Goal: Task Accomplishment & Management: Use online tool/utility

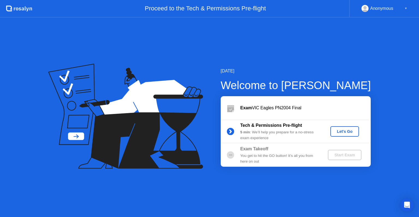
click at [349, 131] on div "Let's Go" at bounding box center [345, 131] width 24 height 4
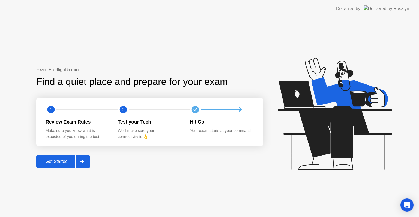
click at [85, 163] on div at bounding box center [81, 161] width 13 height 13
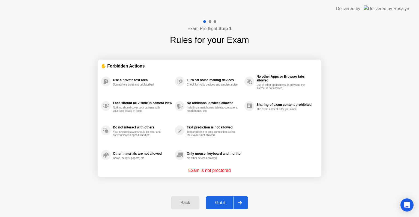
click at [245, 209] on div "Back Got it" at bounding box center [209, 202] width 83 height 25
click at [243, 204] on div at bounding box center [239, 202] width 13 height 13
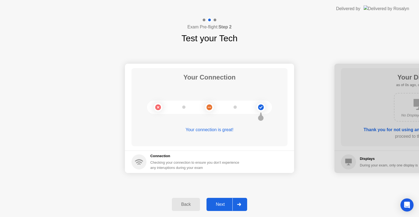
click at [243, 204] on div at bounding box center [238, 204] width 13 height 13
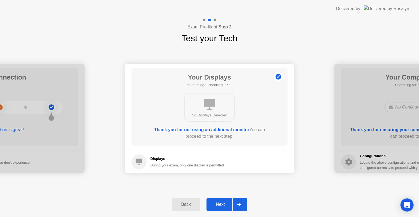
click at [243, 204] on div at bounding box center [238, 204] width 13 height 13
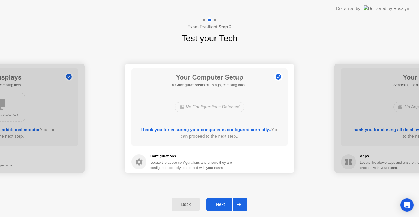
click at [243, 204] on div at bounding box center [238, 204] width 13 height 13
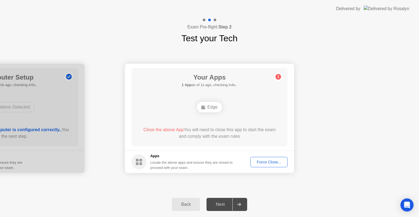
click at [270, 163] on div "Force Close..." at bounding box center [268, 162] width 33 height 4
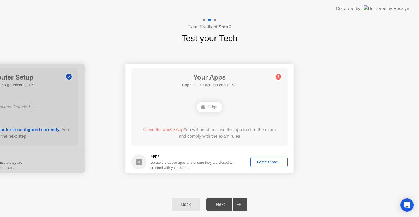
click at [267, 163] on div "Force Close..." at bounding box center [268, 162] width 33 height 4
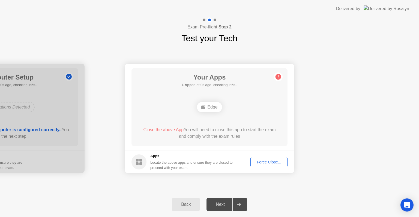
click at [280, 163] on div "Force Close..." at bounding box center [268, 162] width 33 height 4
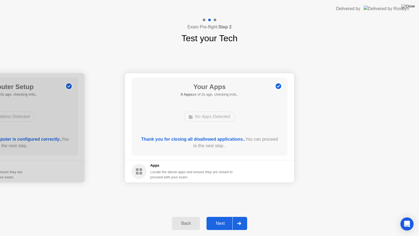
click at [240, 216] on div at bounding box center [238, 223] width 13 height 13
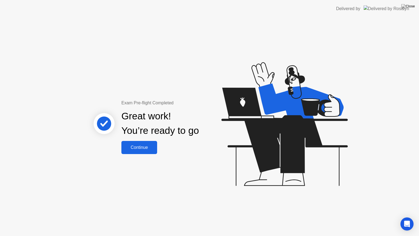
click at [143, 149] on div "Continue" at bounding box center [139, 147] width 32 height 5
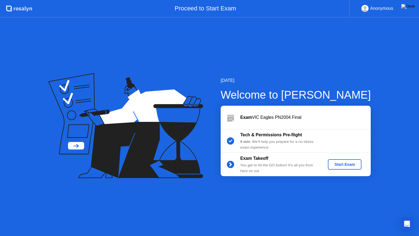
click at [351, 166] on div "Start Exam" at bounding box center [344, 164] width 29 height 4
